Goal: Transaction & Acquisition: Purchase product/service

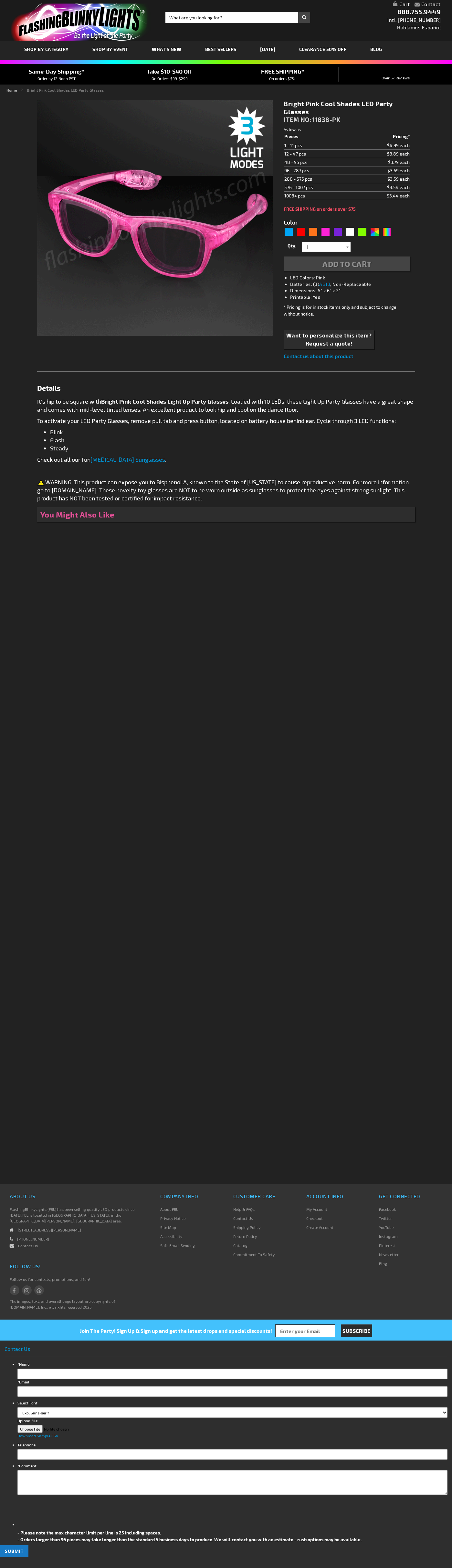
type input "5639"
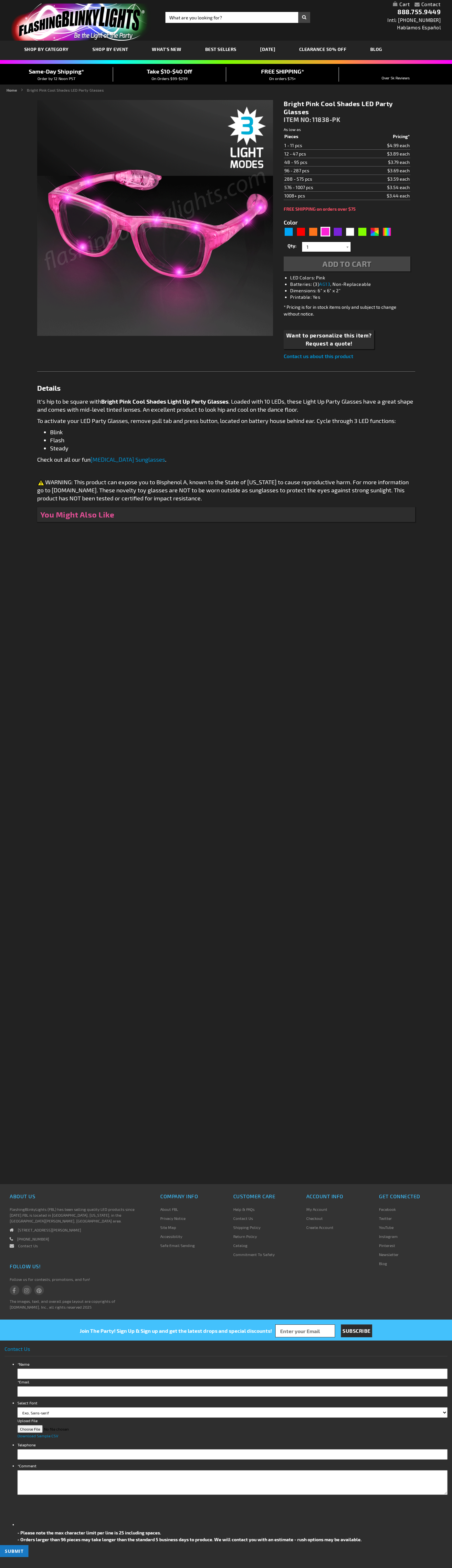
type input "5639"
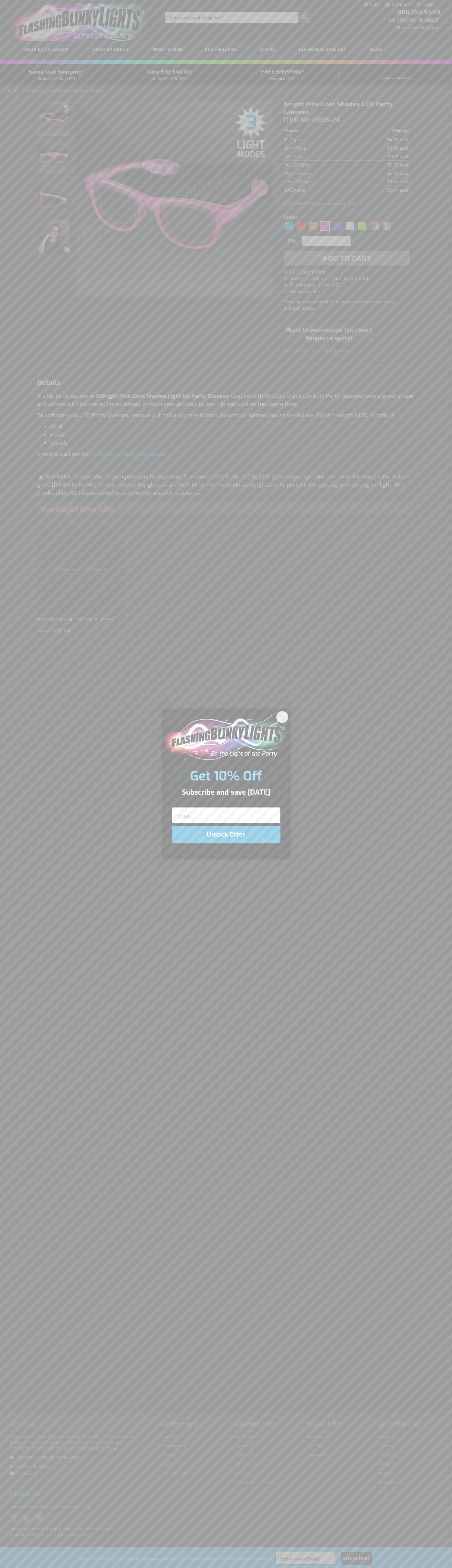
click at [282, 716] on icon "Close dialog" at bounding box center [281, 716] width 4 height 4
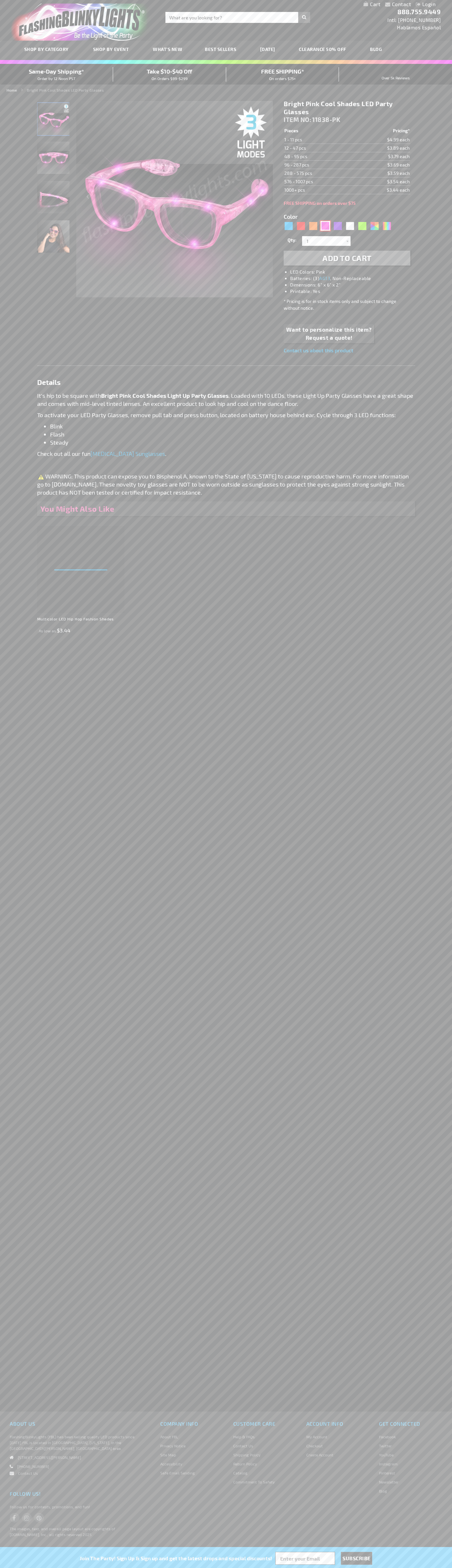
click at [325, 226] on div "Pink" at bounding box center [325, 226] width 10 height 10
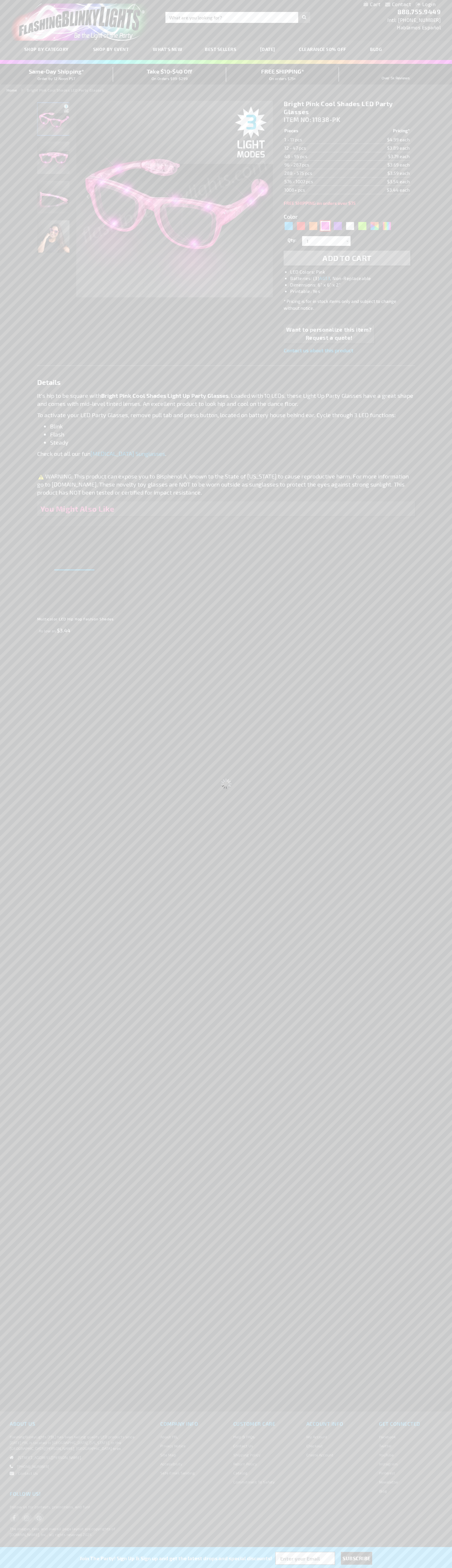
select select
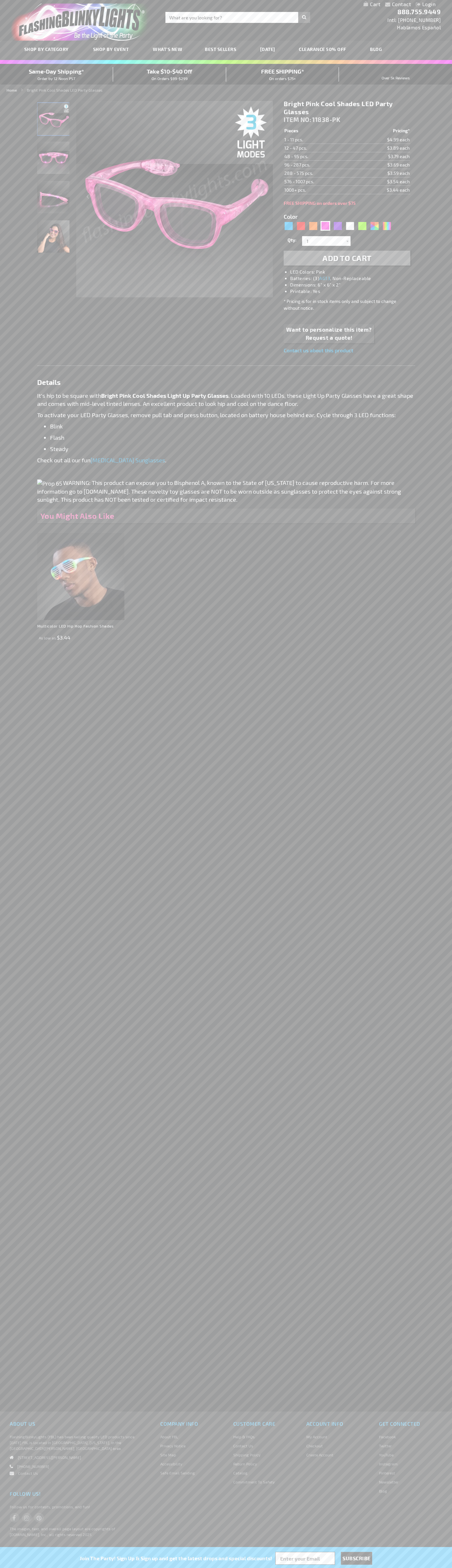
click at [347, 258] on span "Add to Cart" at bounding box center [347, 257] width 49 height 9
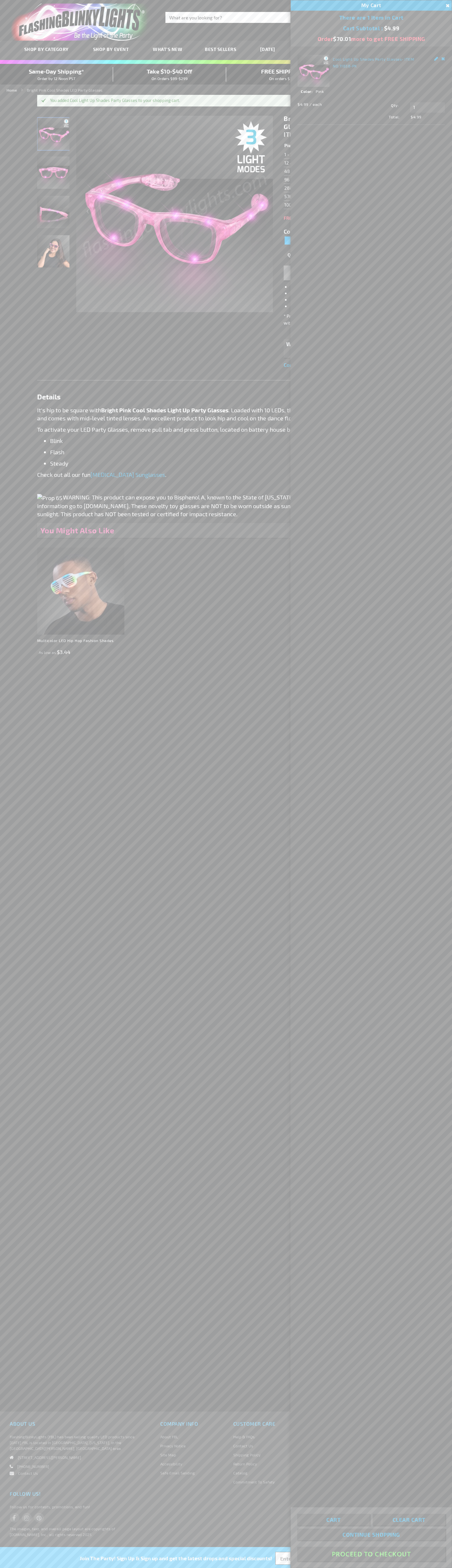
click at [371, 1554] on button "Proceed To Checkout" at bounding box center [371, 1554] width 148 height 15
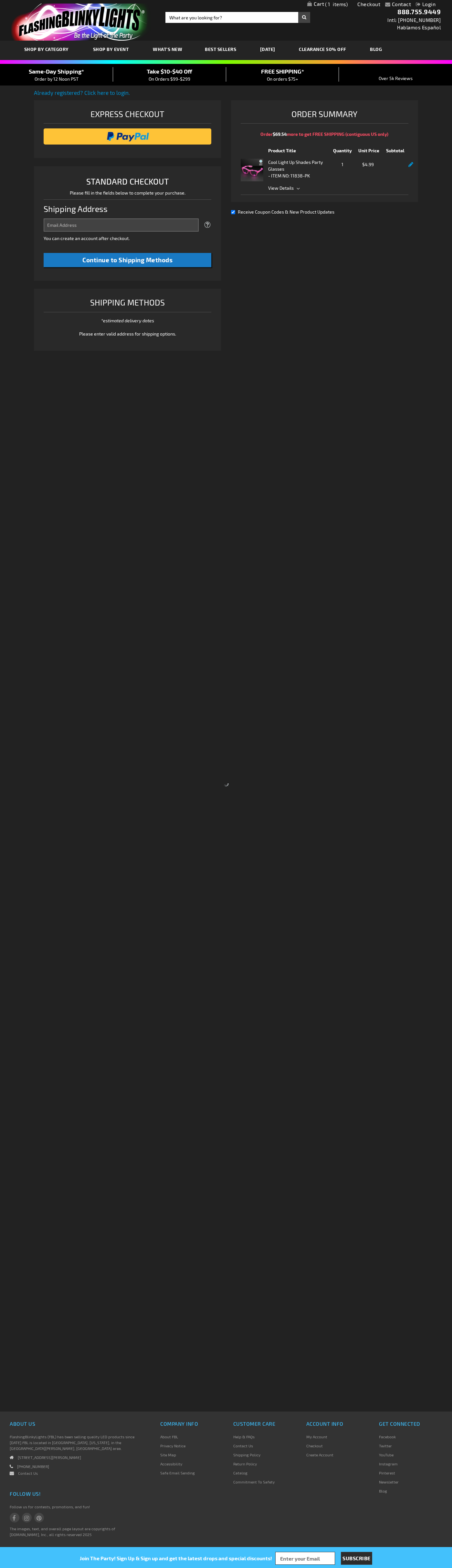
select select "US"
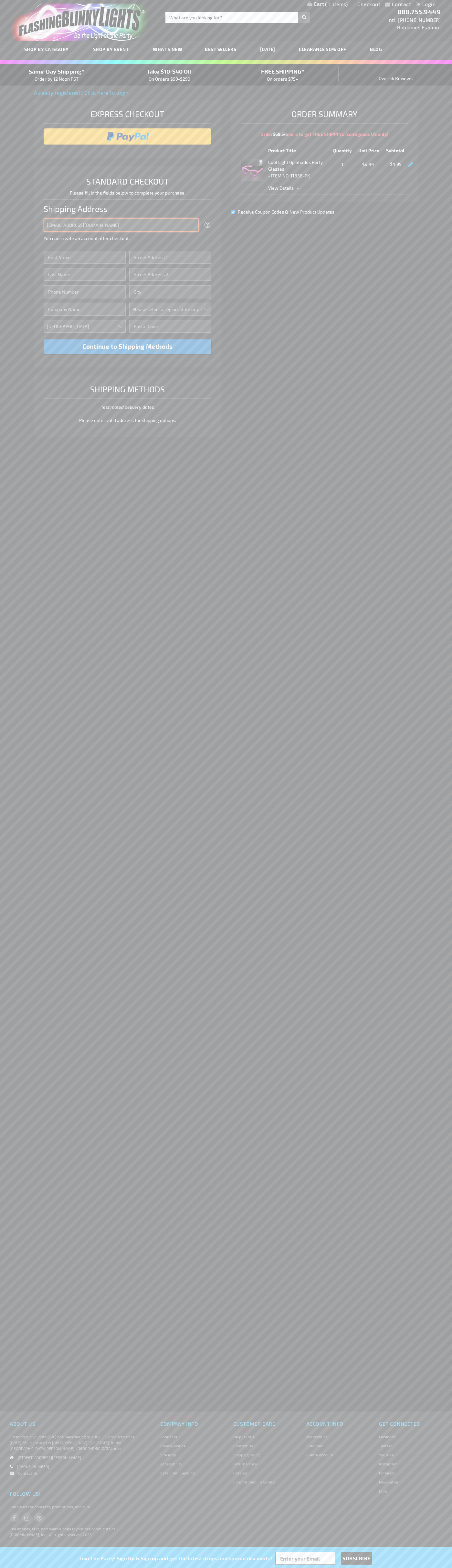
type input "johnsmith005@storebotmail.joonix.net"
type input "John"
type input "4021 Vernon Avenue"
type input "First floor"
type input "st. louis park"
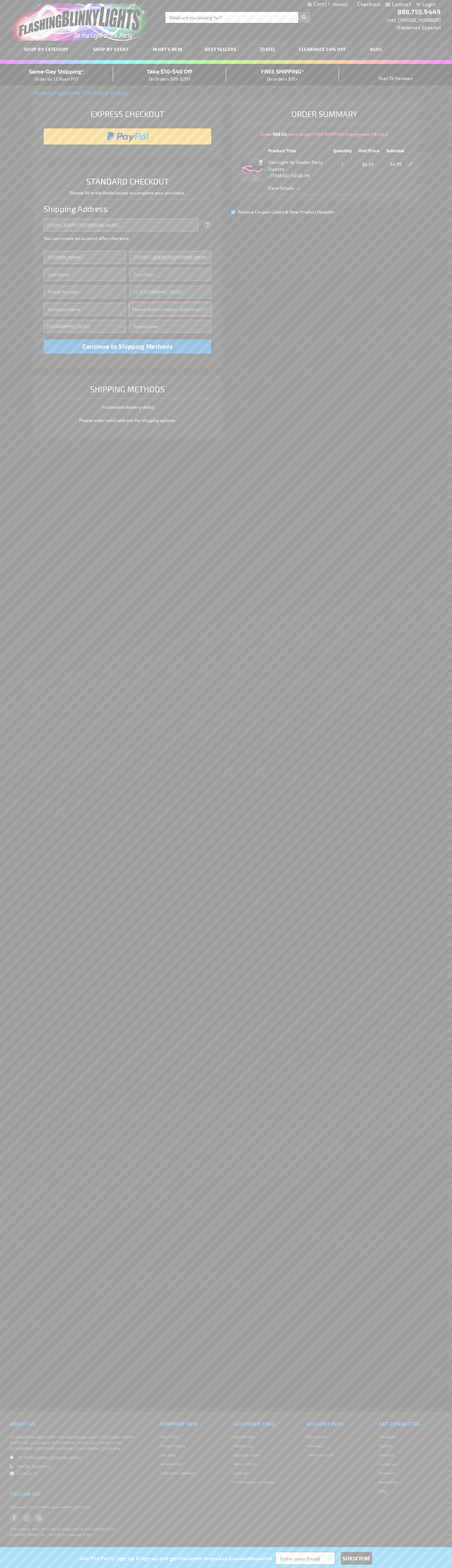
select select "34"
type input "55416"
type input "Smith"
type input "6502530000"
type input "John Smith"
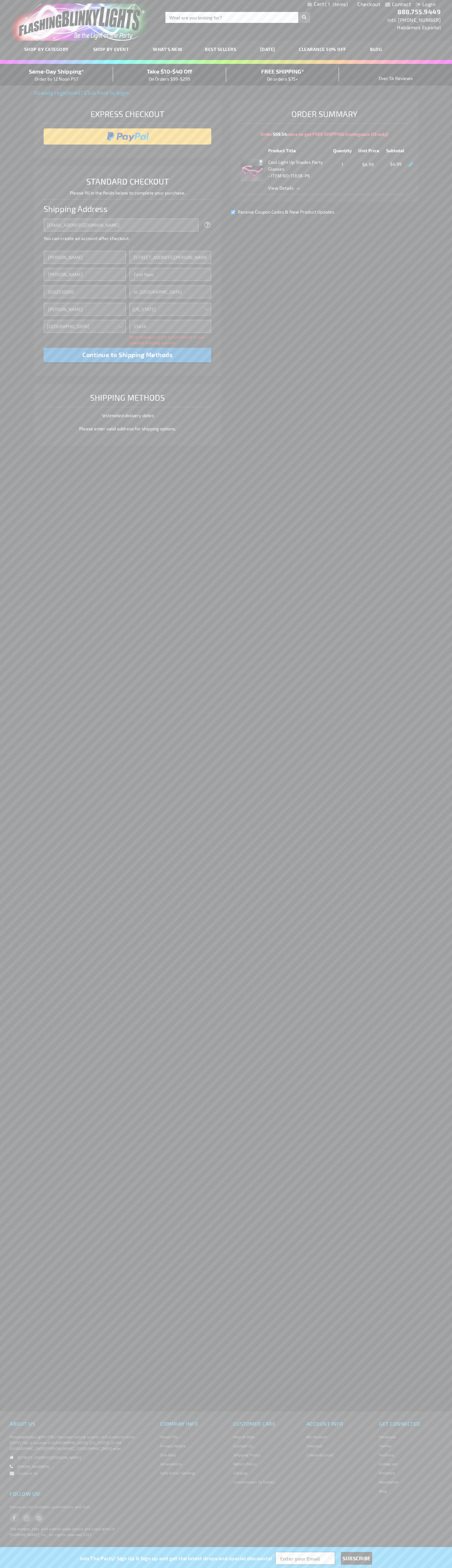
click at [57, 75] on div "Same-Day Shipping* Order by 12 Noon PST" at bounding box center [57, 74] width 113 height 15
